Goal: Find specific page/section: Find specific page/section

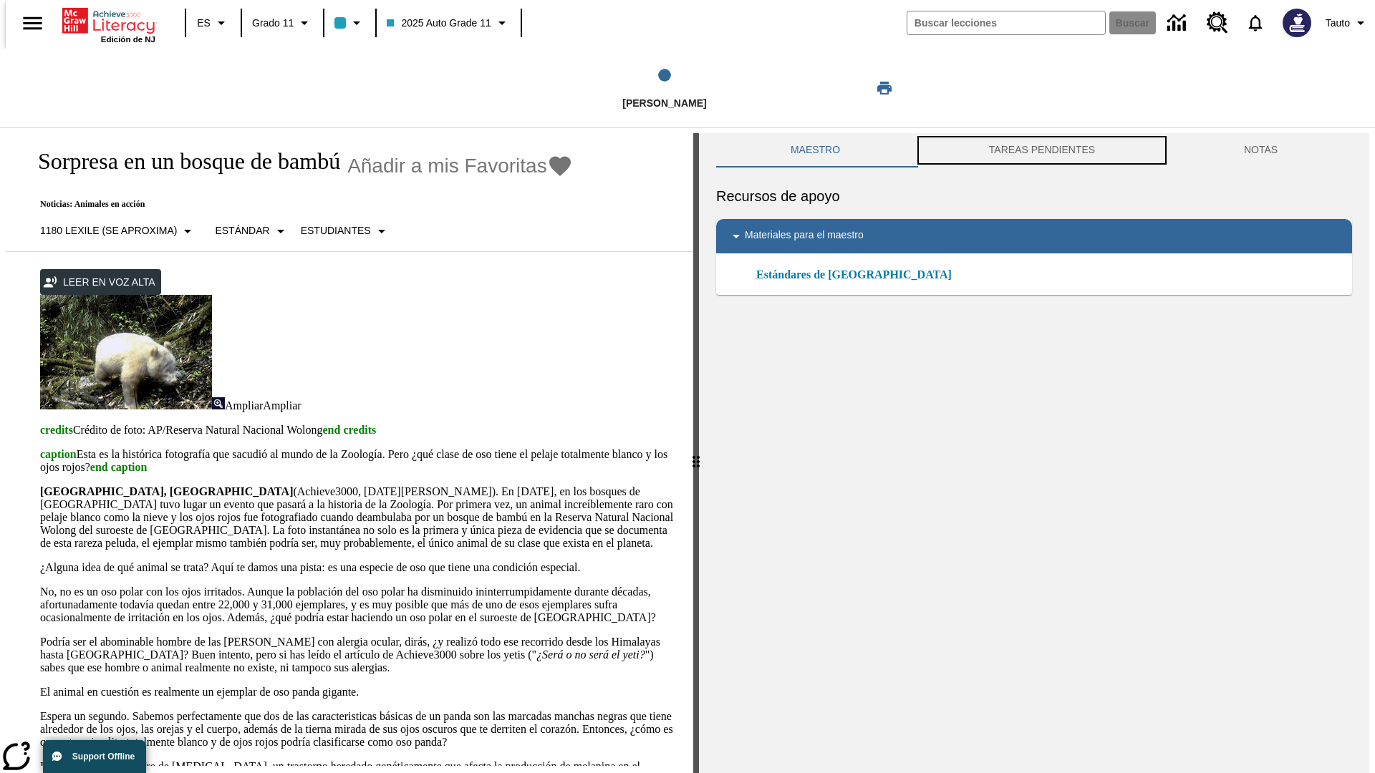
click at [1041, 150] on button "TAREAS PENDIENTES" at bounding box center [1041, 150] width 255 height 34
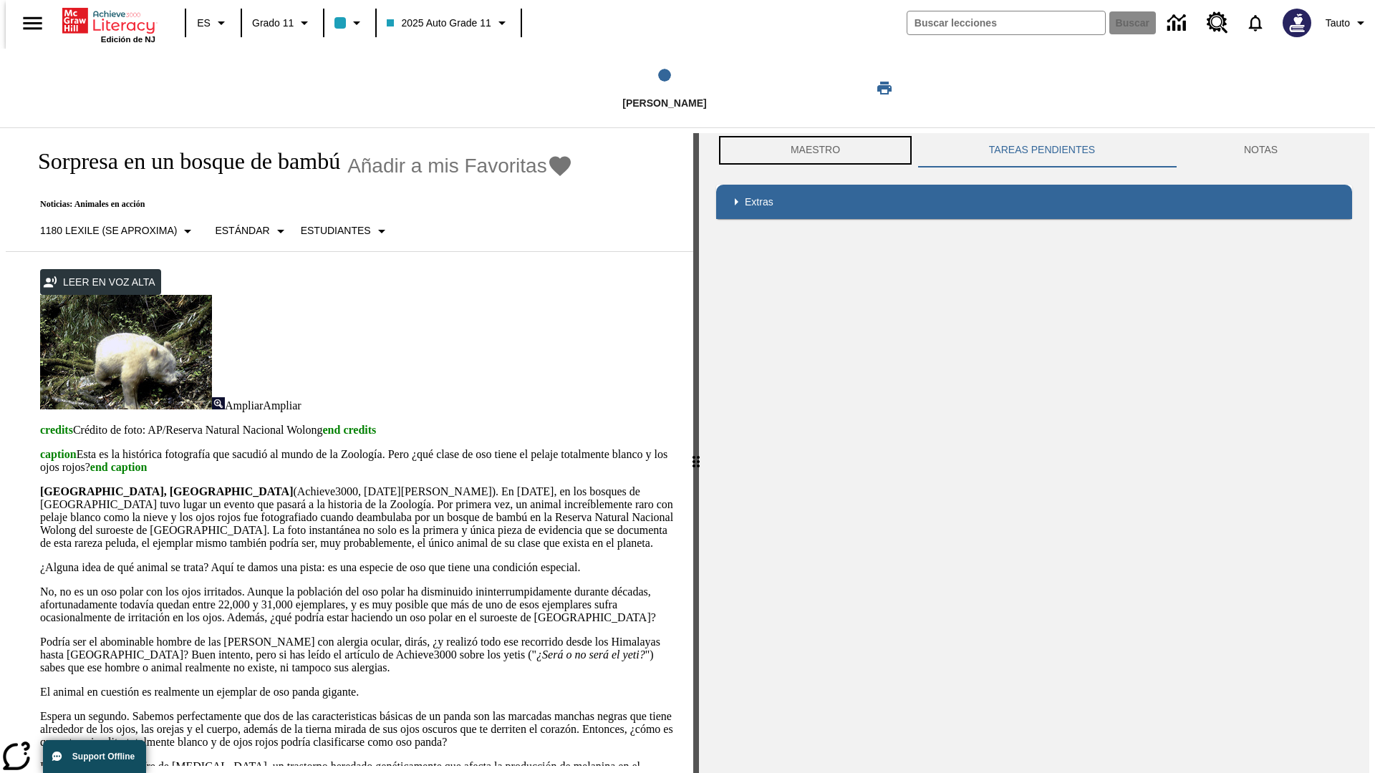
click at [811, 150] on button "Maestro" at bounding box center [815, 150] width 198 height 34
